Goal: Task Accomplishment & Management: Manage account settings

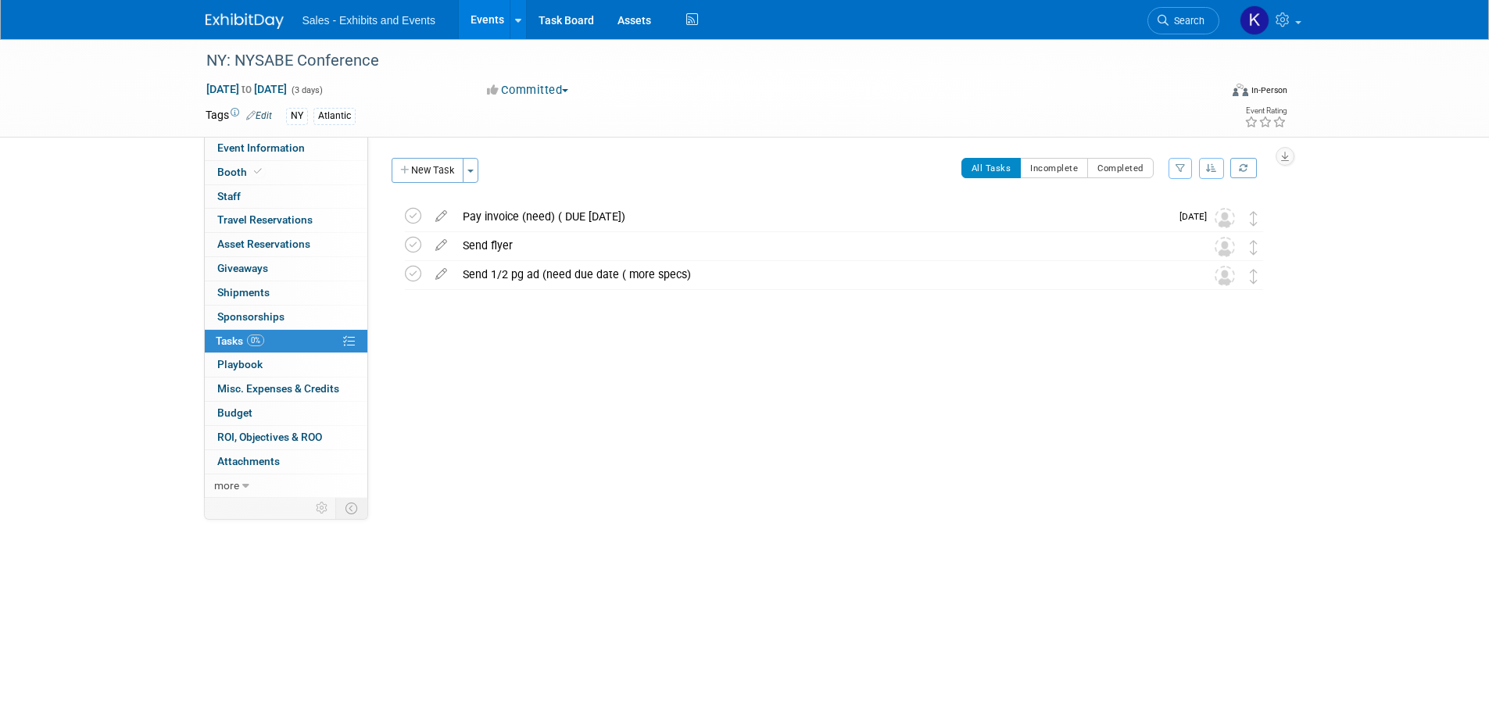
click at [242, 20] on img at bounding box center [245, 21] width 78 height 16
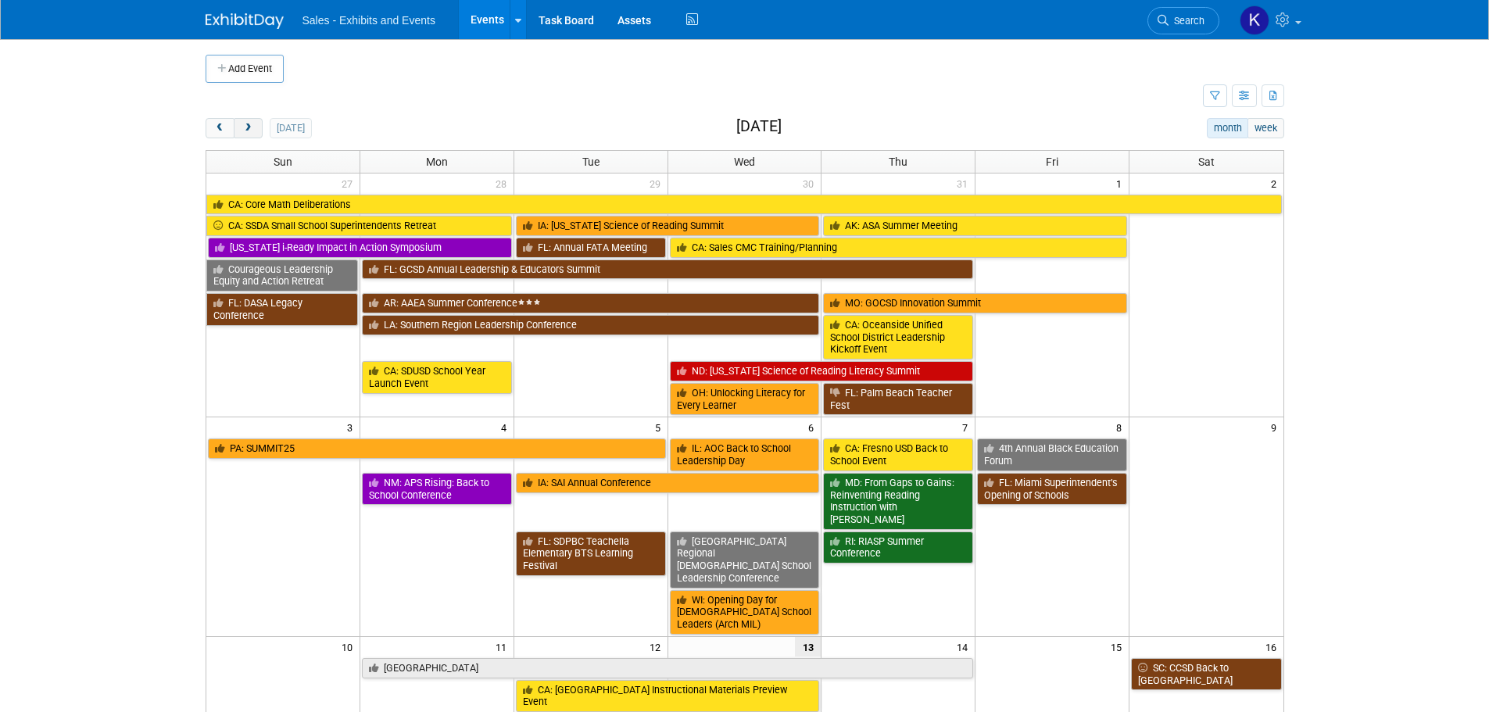
click at [255, 127] on button "next" at bounding box center [248, 128] width 29 height 20
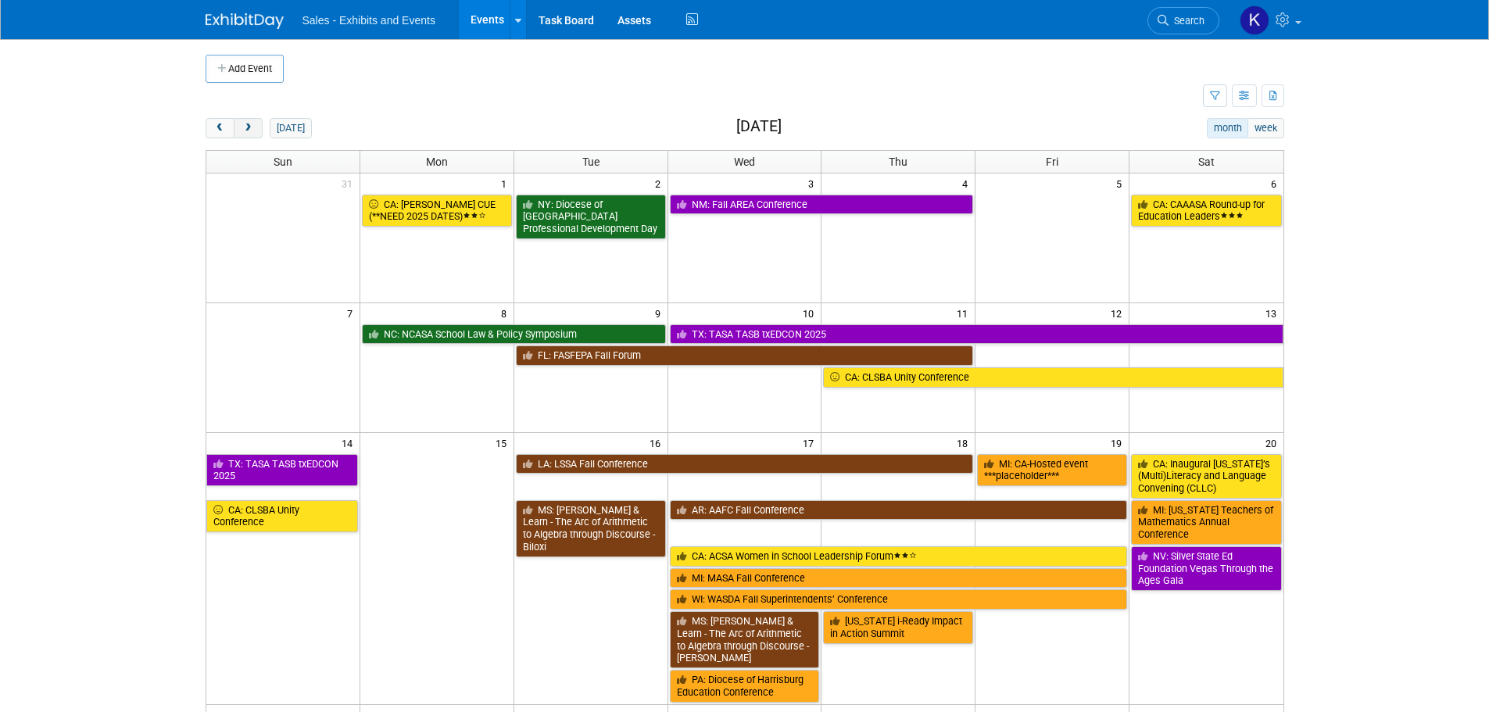
click at [255, 127] on button "next" at bounding box center [248, 128] width 29 height 20
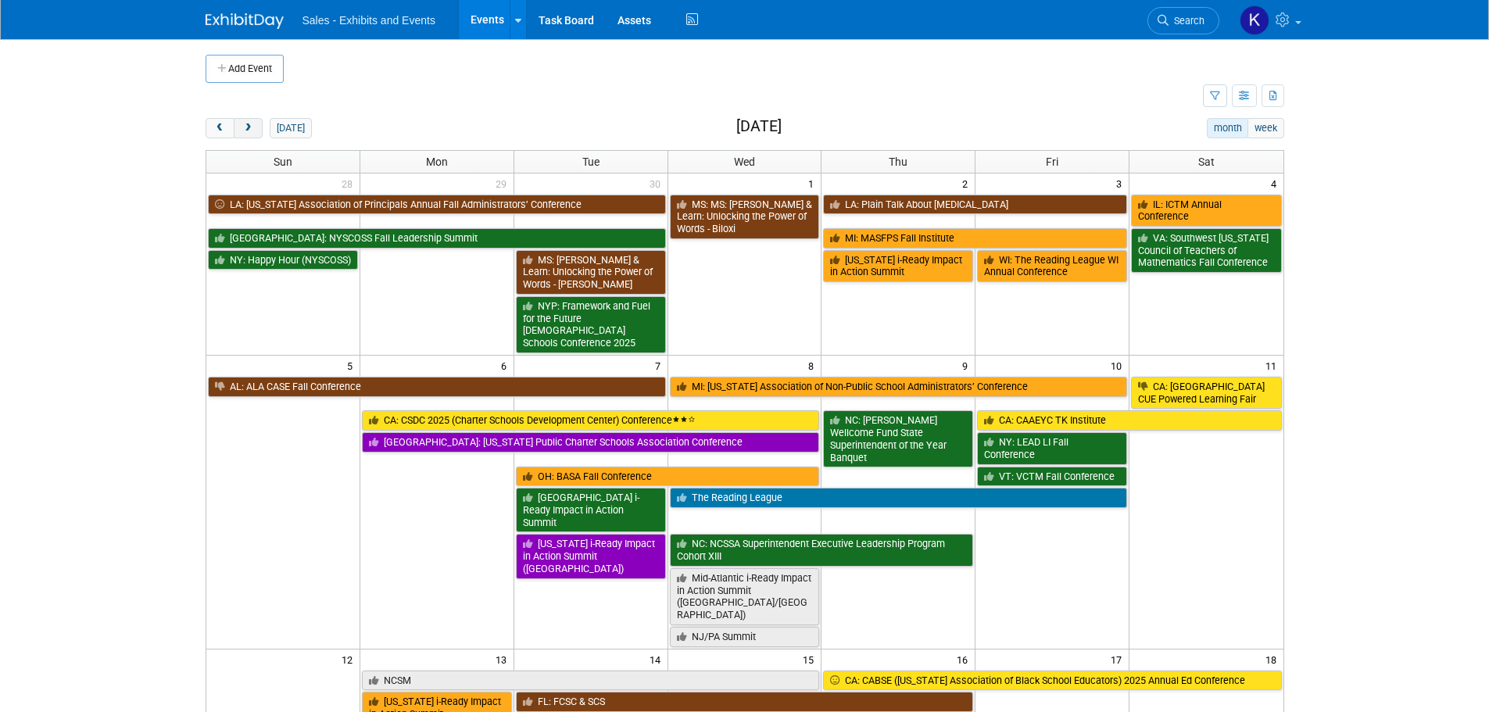
click at [255, 133] on button "next" at bounding box center [248, 128] width 29 height 20
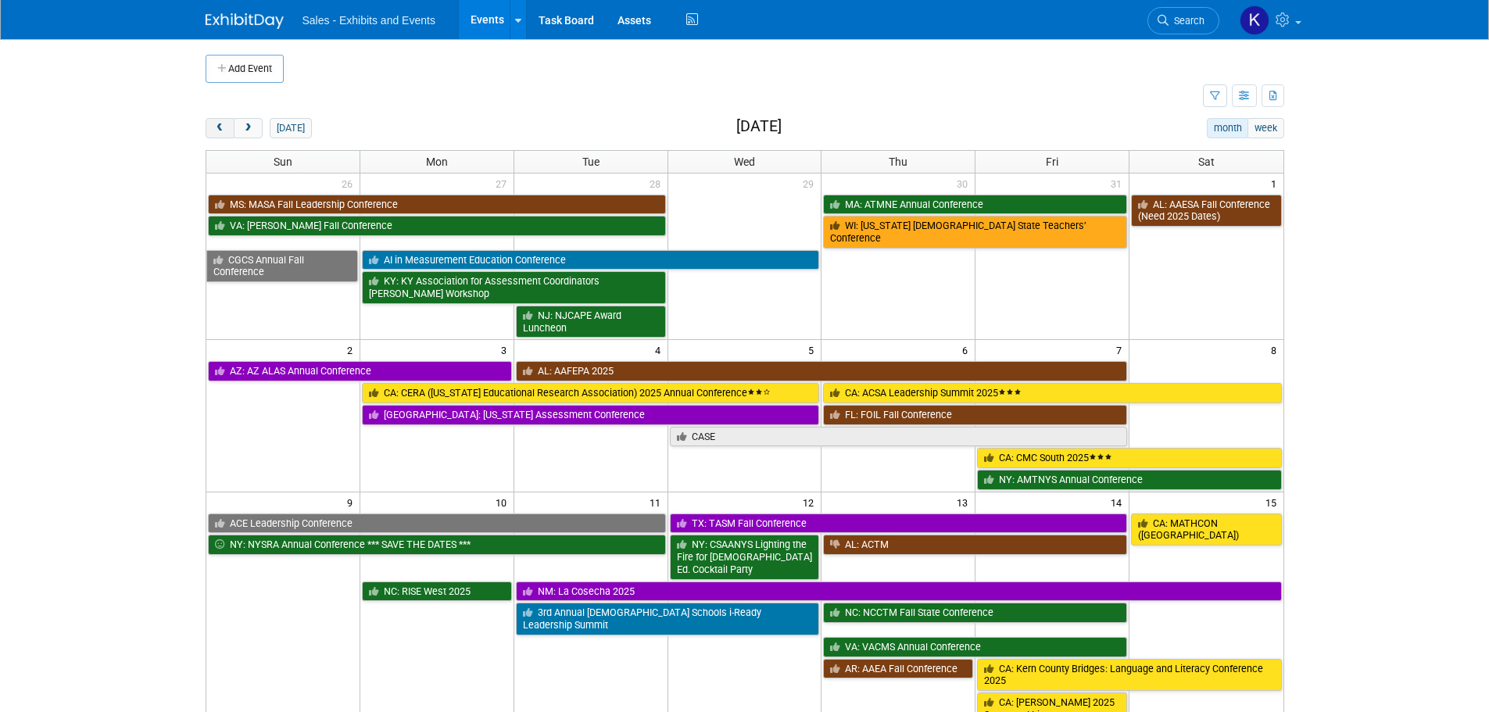
click at [220, 121] on button "prev" at bounding box center [220, 128] width 29 height 20
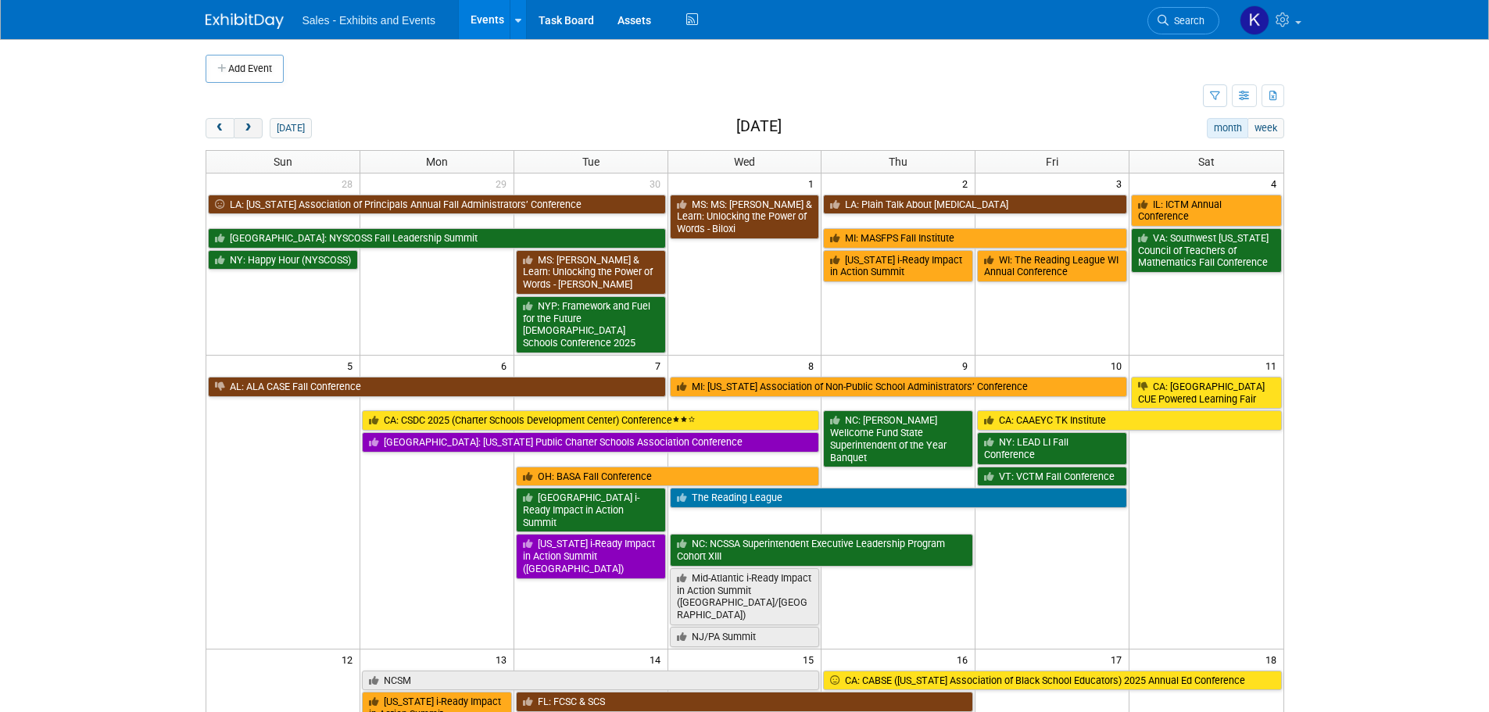
drag, startPoint x: 221, startPoint y: 127, endPoint x: 238, endPoint y: 127, distance: 16.4
click at [221, 127] on span "prev" at bounding box center [220, 128] width 12 height 10
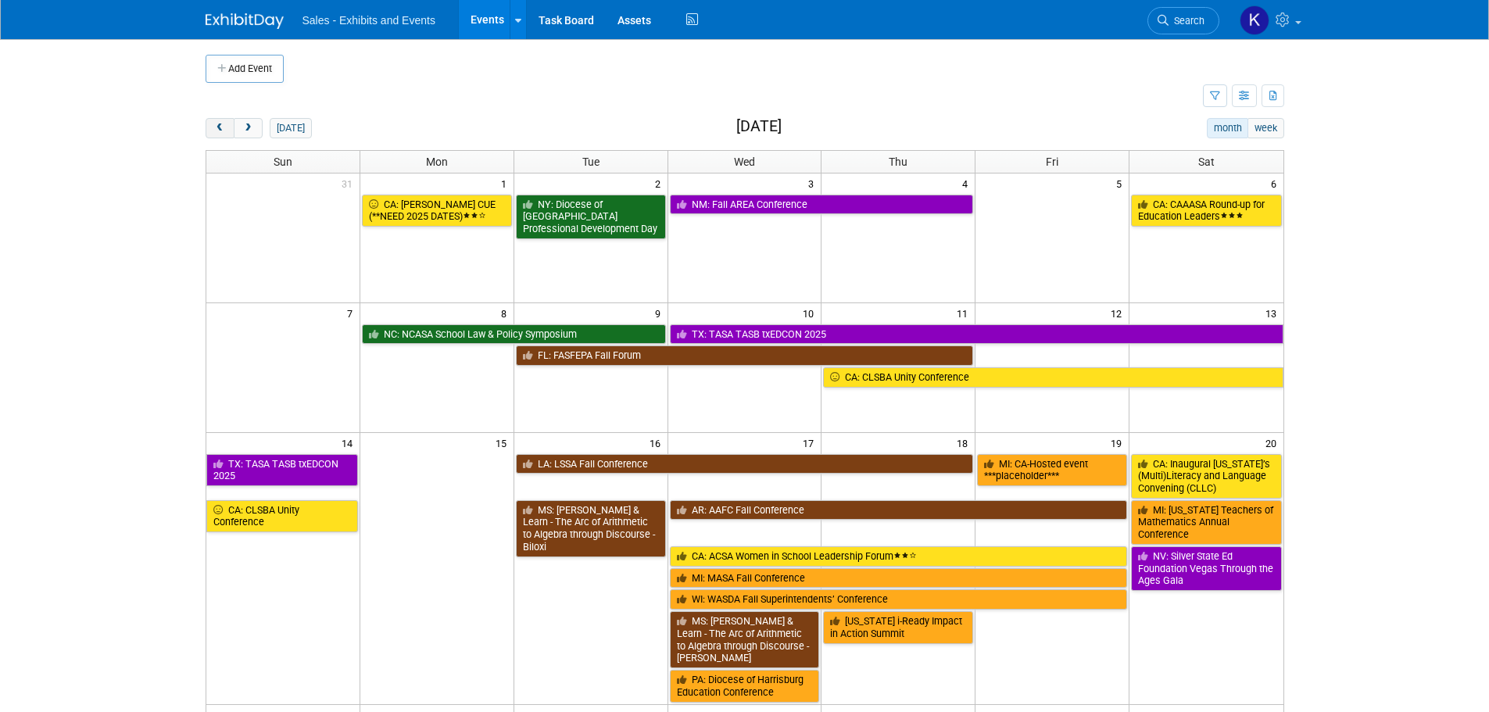
click at [216, 127] on span "prev" at bounding box center [220, 128] width 12 height 10
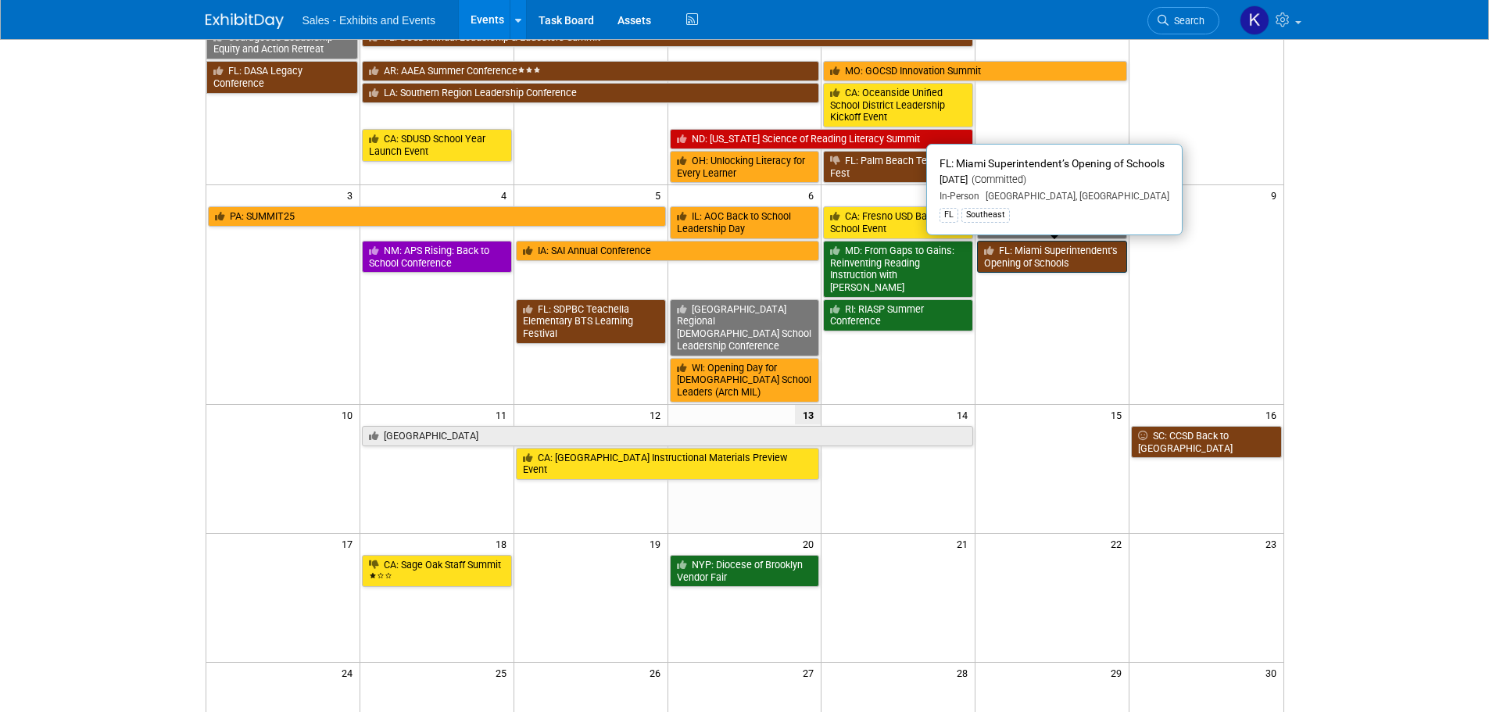
scroll to position [313, 0]
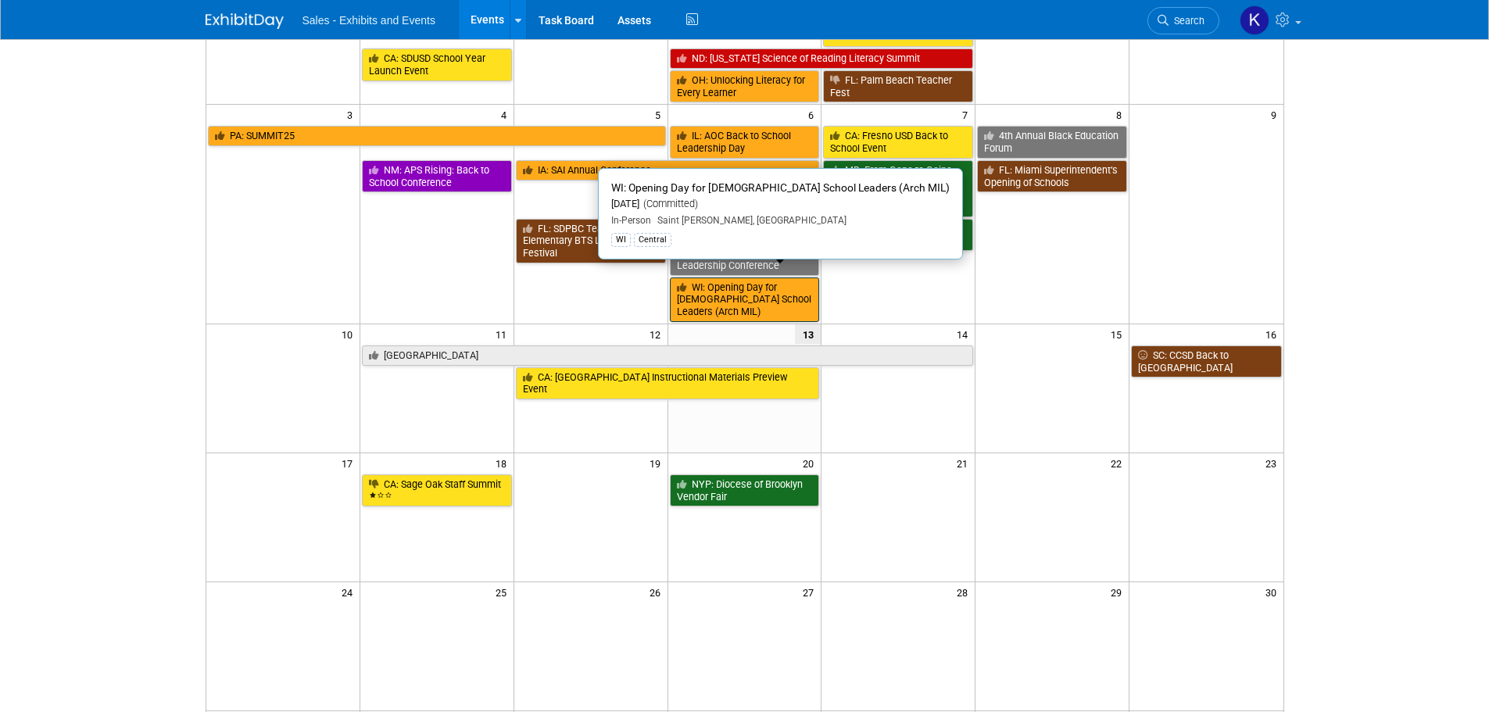
click at [735, 285] on link "WI: Opening Day for [DEMOGRAPHIC_DATA] School Leaders (Arch MIL)" at bounding box center [745, 299] width 150 height 45
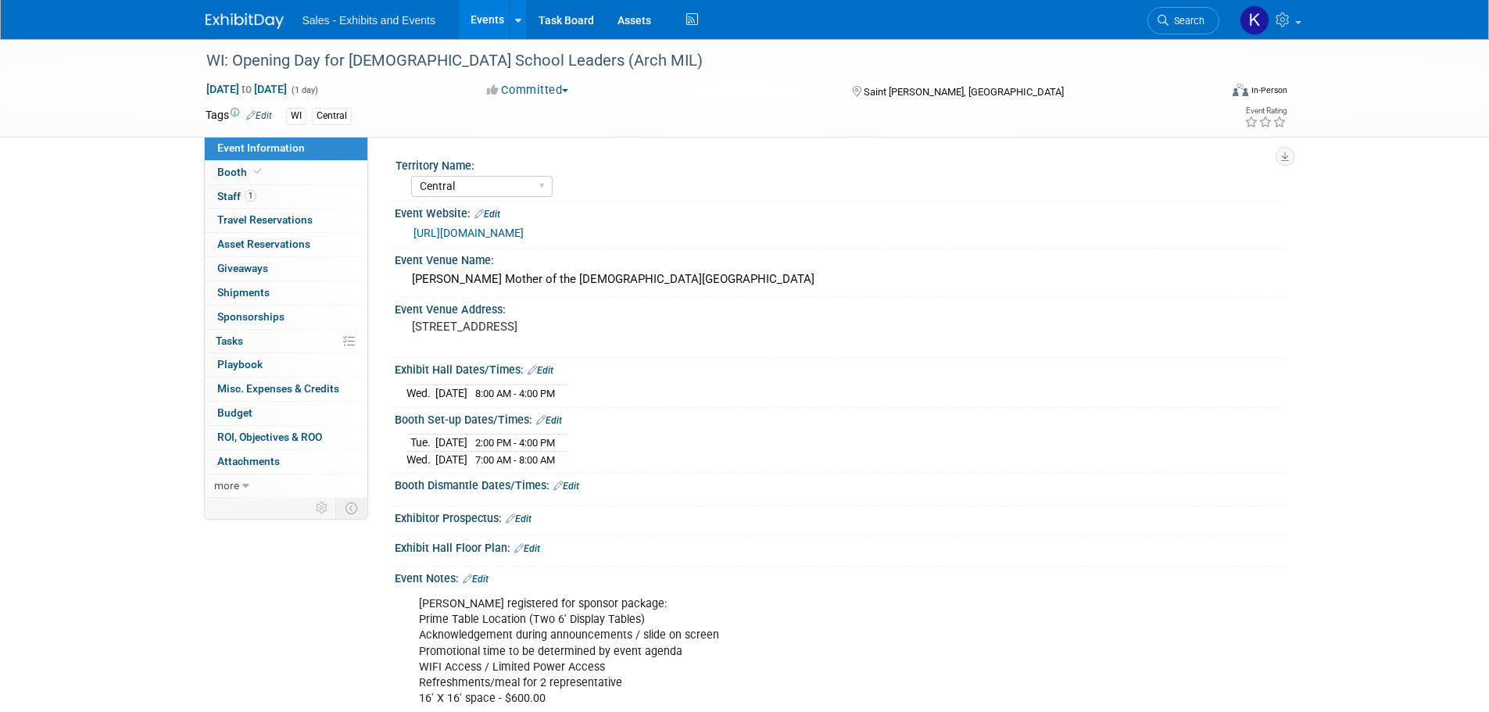
select select "Central"
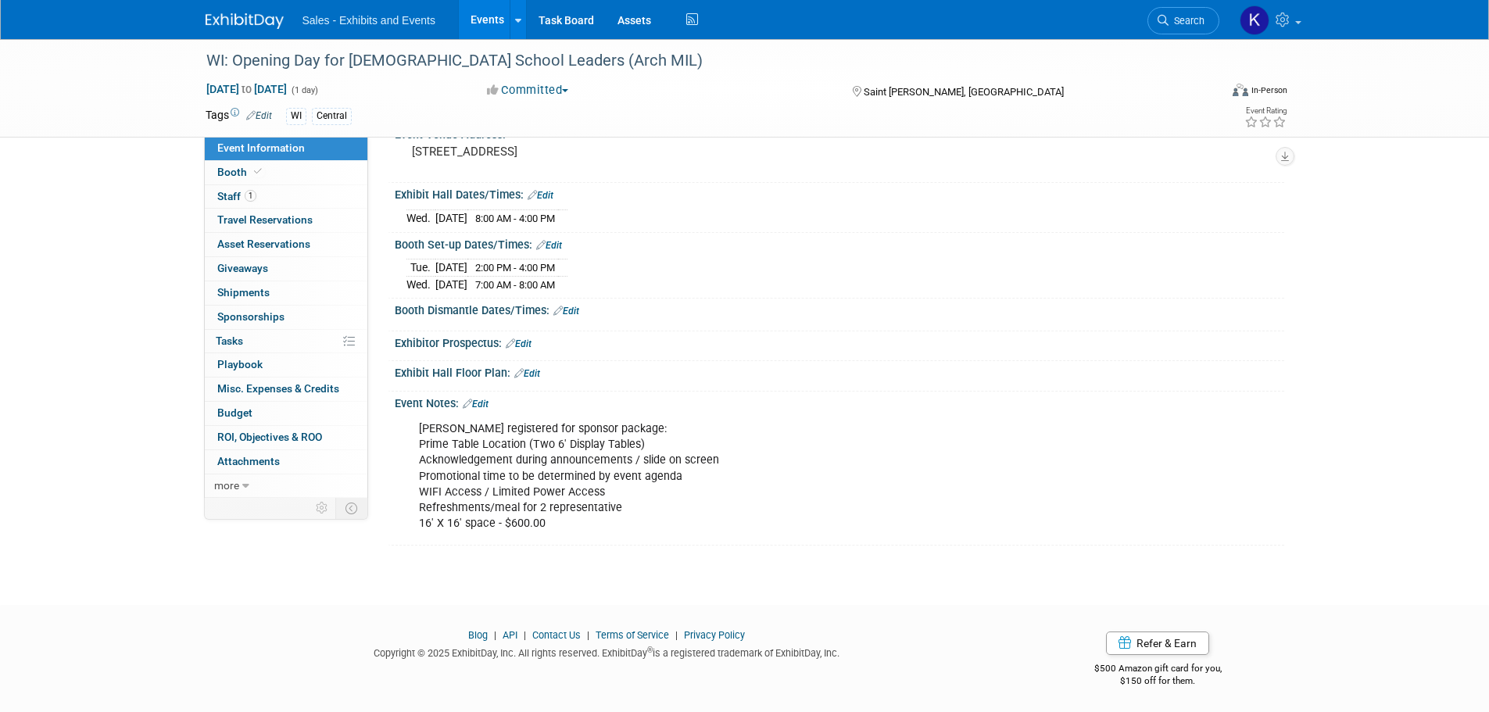
scroll to position [176, 0]
click at [235, 170] on span "Booth" at bounding box center [241, 172] width 48 height 13
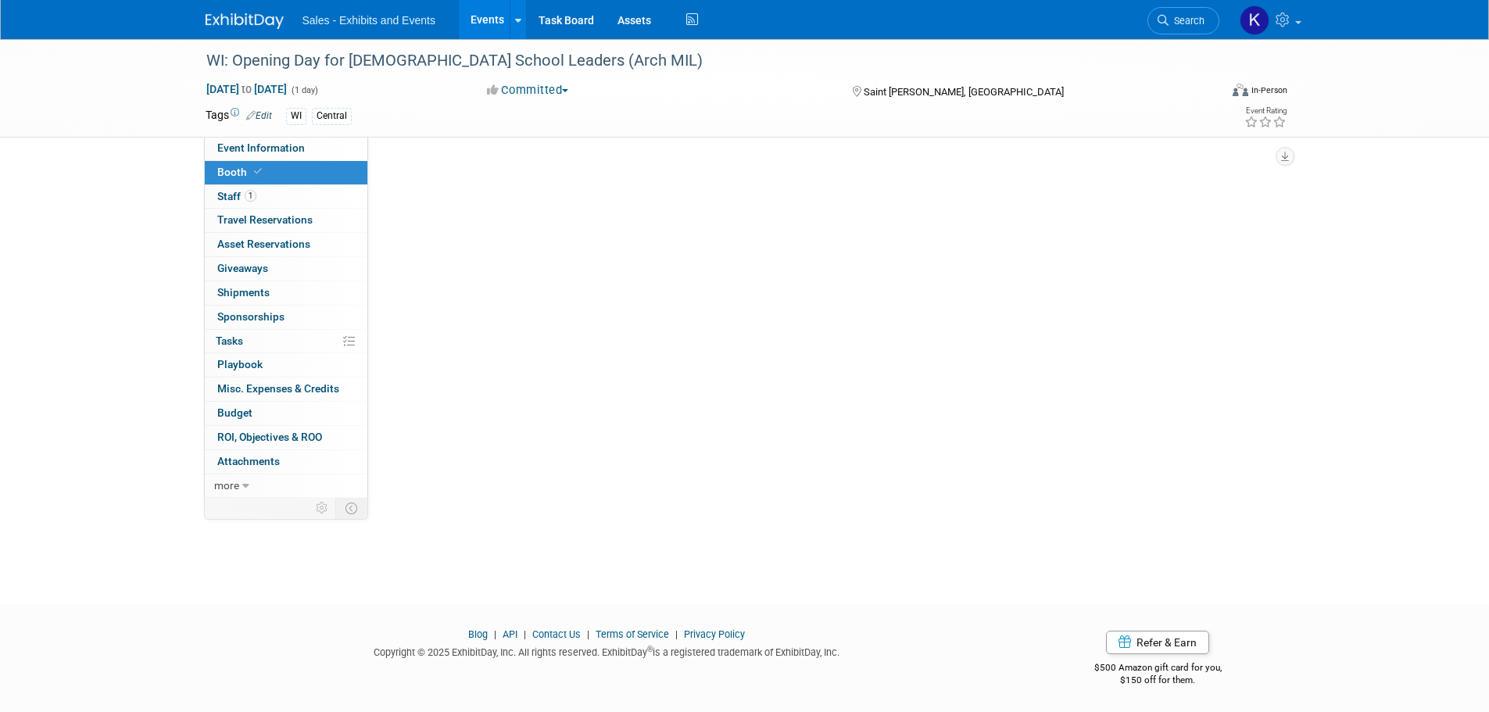
scroll to position [0, 0]
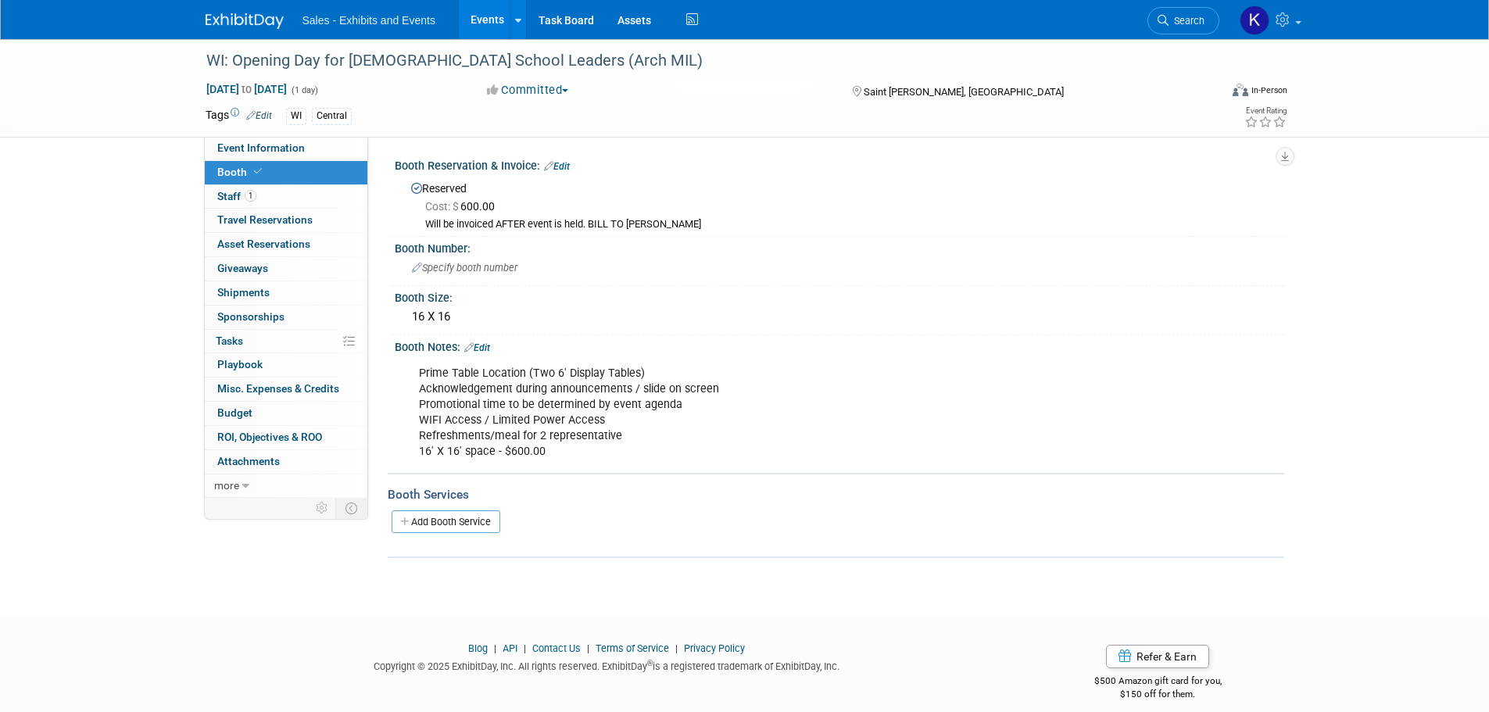
click at [560, 163] on link "Edit" at bounding box center [557, 166] width 26 height 11
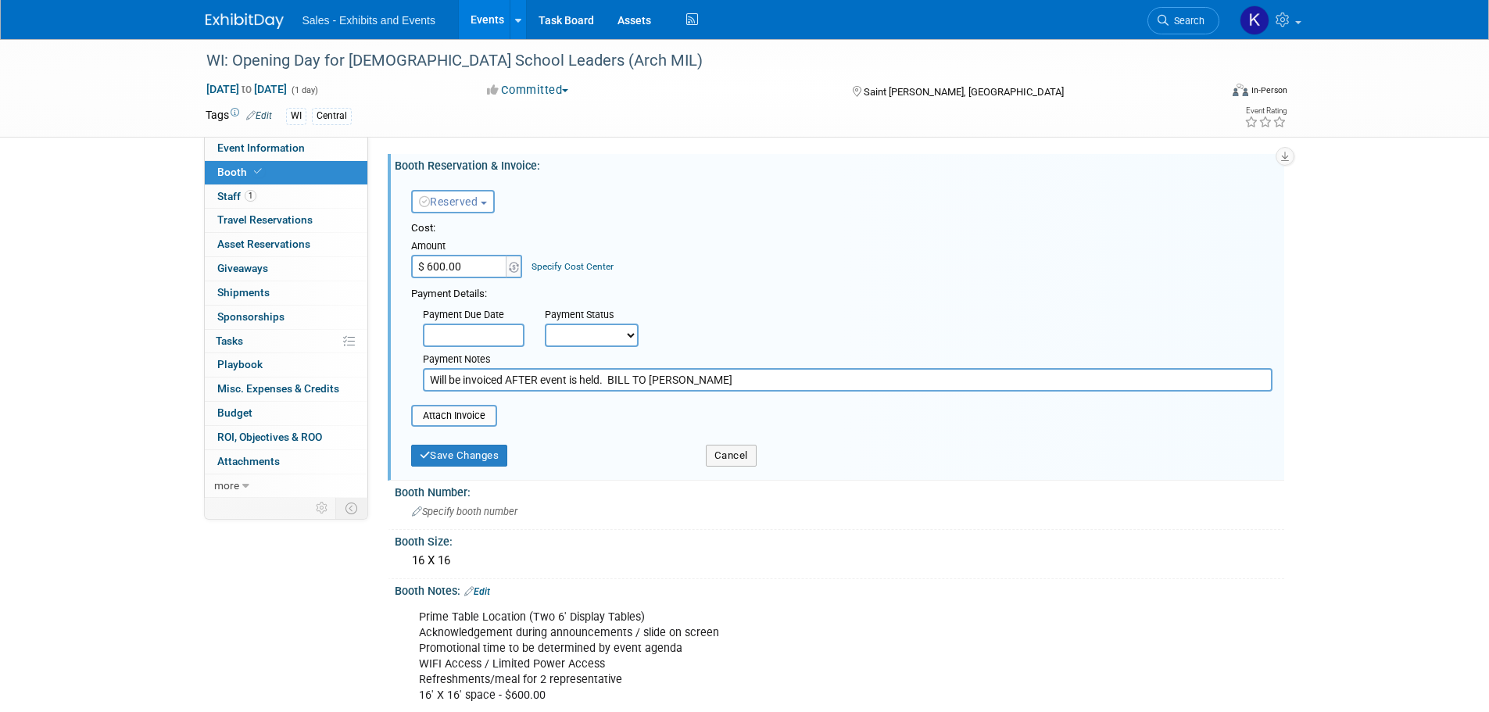
click at [779, 380] on input "Will be invoiced AFTER event is held. BILL TO ANTHONY COOK" at bounding box center [848, 379] width 850 height 23
type input "Will be invoiced AFTER event is held. BILL TO ANTHONY COOK. Pd invoice 8/13/25."
click at [492, 453] on button "Save Changes" at bounding box center [459, 456] width 97 height 22
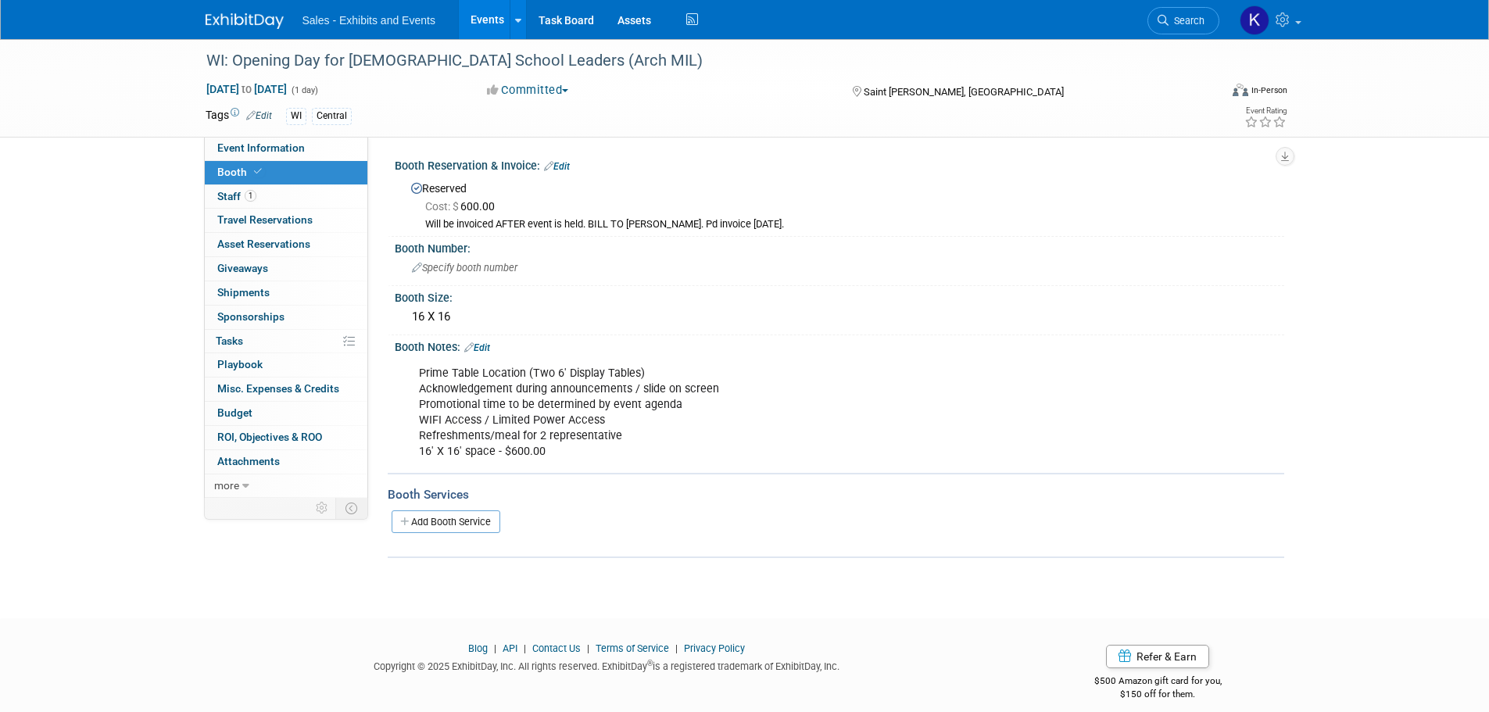
click at [237, 23] on img at bounding box center [245, 21] width 78 height 16
